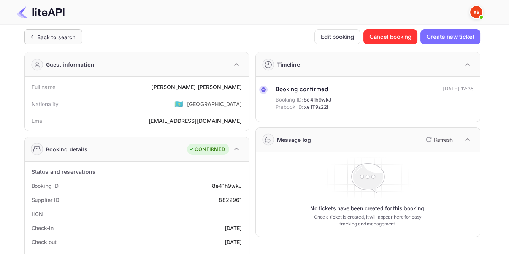
click at [46, 40] on div "Back to search" at bounding box center [56, 37] width 38 height 8
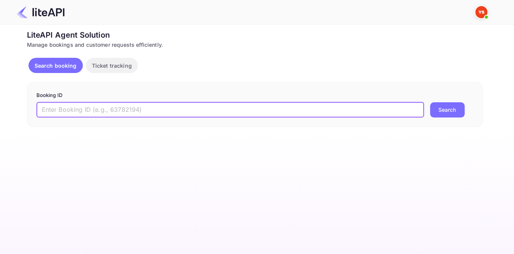
click at [107, 113] on input "text" at bounding box center [230, 109] width 388 height 15
paste input "8749896"
type input "8749896"
click at [451, 111] on button "Search" at bounding box center [447, 109] width 35 height 15
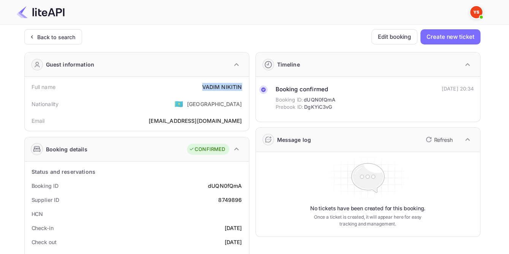
drag, startPoint x: 203, startPoint y: 86, endPoint x: 247, endPoint y: 88, distance: 44.5
click at [247, 88] on div "Full name [PERSON_NAME] Nationality 🇰🇿 [DEMOGRAPHIC_DATA] Email [EMAIL_ADDRESS]…" at bounding box center [137, 104] width 224 height 54
copy div "[PERSON_NAME]"
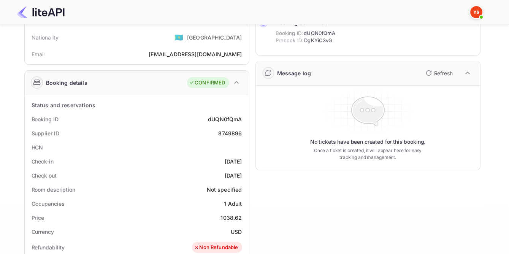
scroll to position [69, 0]
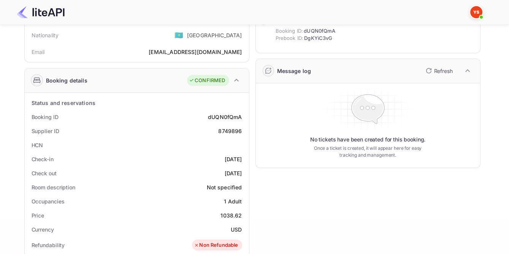
click at [229, 130] on div "8749896" at bounding box center [230, 131] width 24 height 8
copy div "8749896"
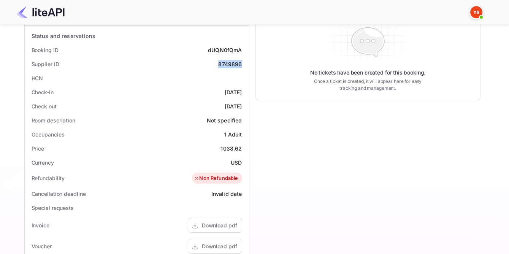
scroll to position [138, 0]
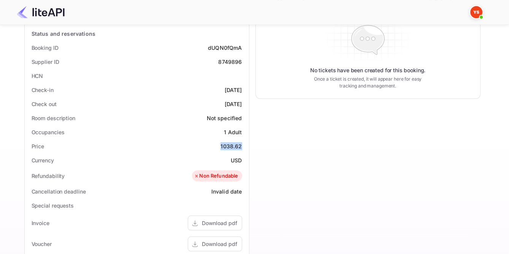
drag, startPoint x: 220, startPoint y: 145, endPoint x: 242, endPoint y: 144, distance: 21.7
click at [242, 144] on div "Price 1038.62" at bounding box center [137, 146] width 218 height 14
copy div "1038.62"
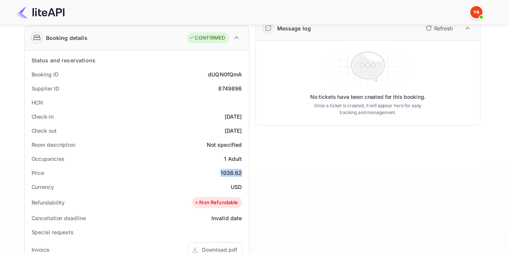
scroll to position [69, 0]
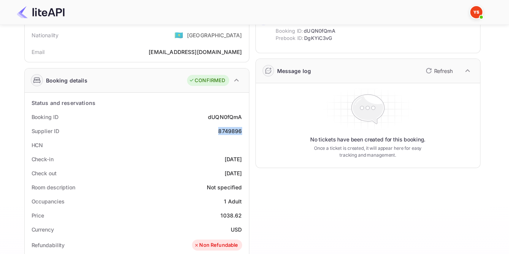
drag, startPoint x: 217, startPoint y: 125, endPoint x: 244, endPoint y: 128, distance: 27.1
click at [244, 128] on div "Supplier ID 8749896" at bounding box center [137, 131] width 218 height 14
copy div "8749896"
